Goal: Task Accomplishment & Management: Manage account settings

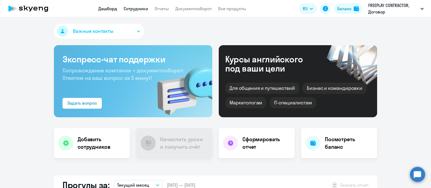
click at [137, 8] on link "Сотрудники" at bounding box center [136, 8] width 25 height 5
select select "30"
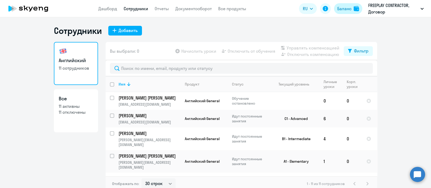
drag, startPoint x: 344, startPoint y: 9, endPoint x: 338, endPoint y: 16, distance: 9.8
click at [344, 9] on div "Баланс" at bounding box center [344, 8] width 14 height 6
